Goal: Find contact information: Find contact information

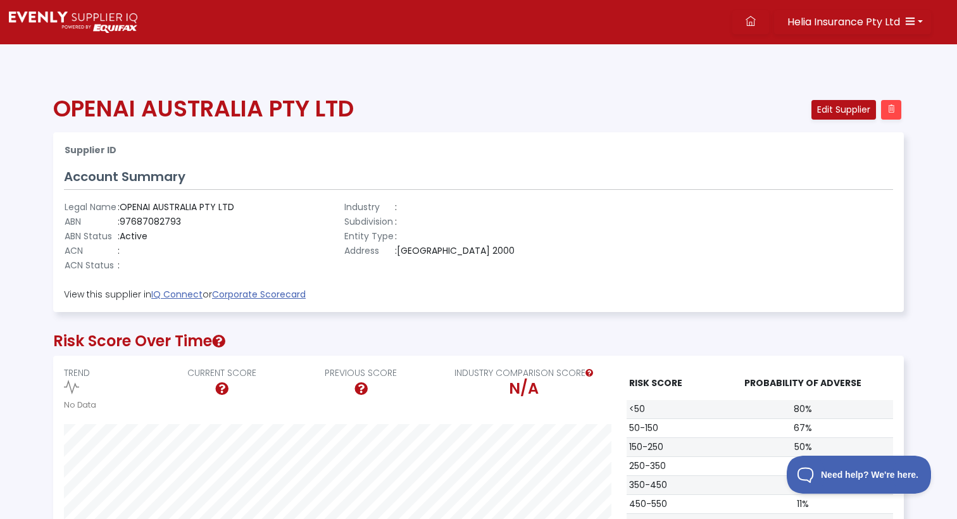
scroll to position [254, 850]
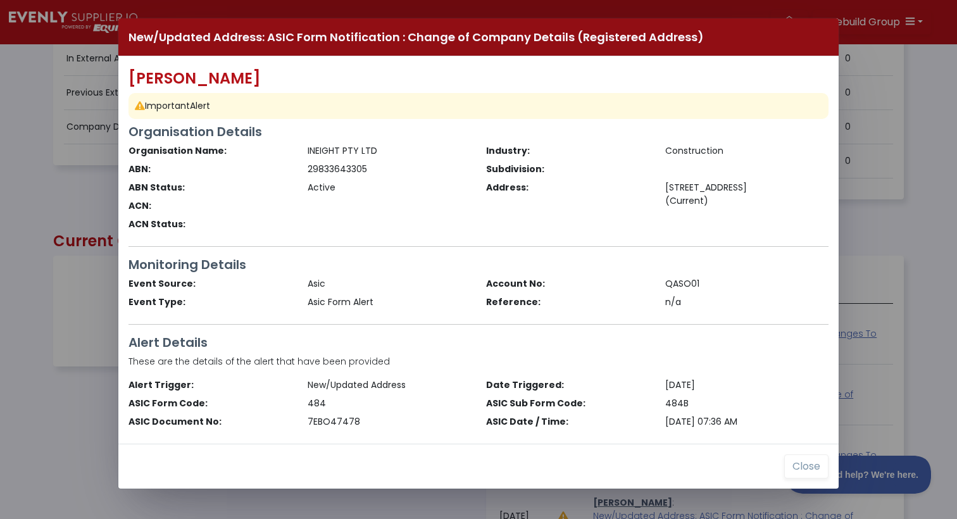
scroll to position [254, 850]
click at [347, 168] on div "29833643305" at bounding box center [389, 169] width 179 height 13
click at [346, 169] on div "29833643305" at bounding box center [389, 169] width 179 height 13
click at [344, 168] on div "29833643305" at bounding box center [389, 169] width 179 height 13
click at [343, 168] on div "29833643305" at bounding box center [389, 169] width 179 height 13
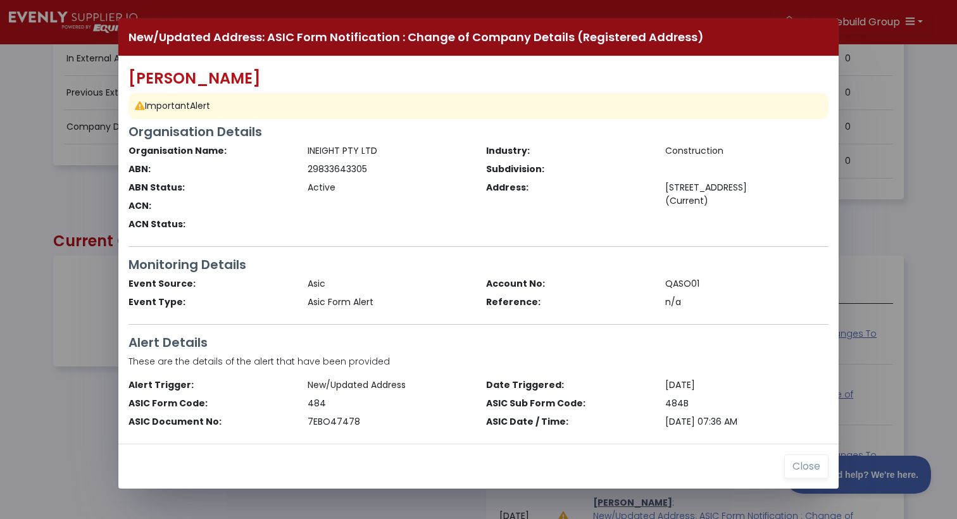
copy div "29833643305"
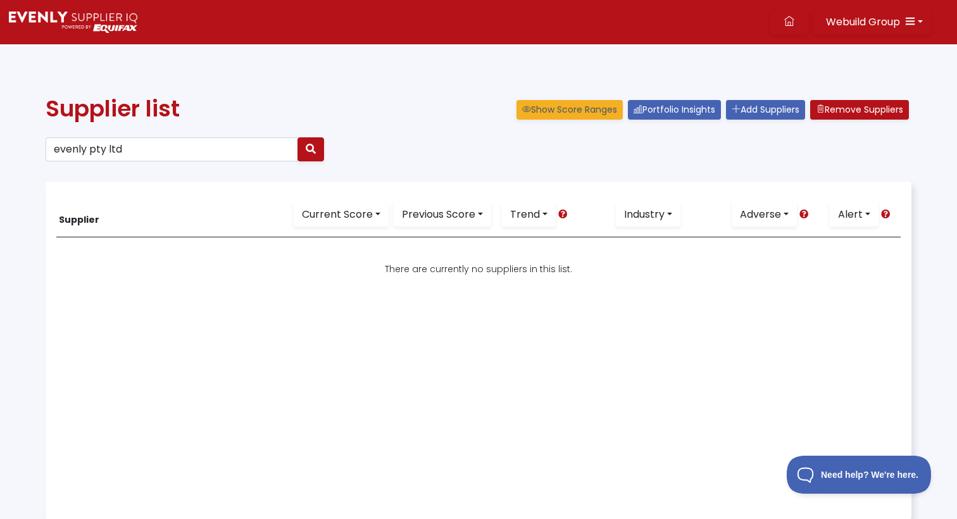
scroll to position [2, 0]
